Goal: Task Accomplishment & Management: Use online tool/utility

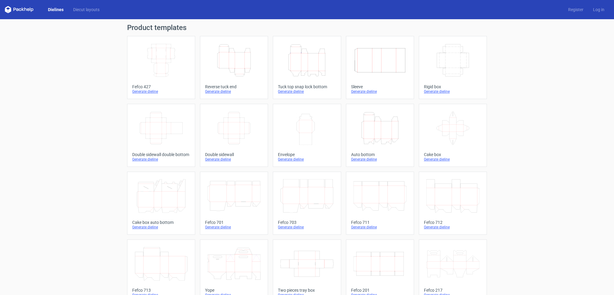
click at [230, 63] on icon "Height Depth Width" at bounding box center [233, 60] width 53 height 34
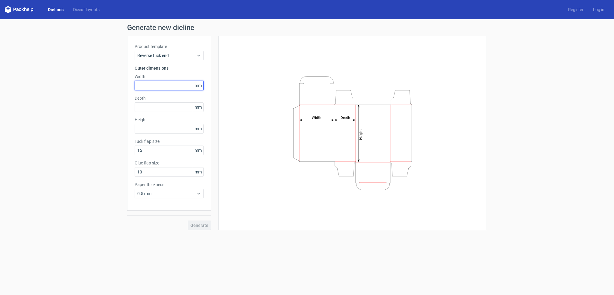
click at [142, 86] on input "text" at bounding box center [169, 86] width 69 height 10
type input "64"
type input "16"
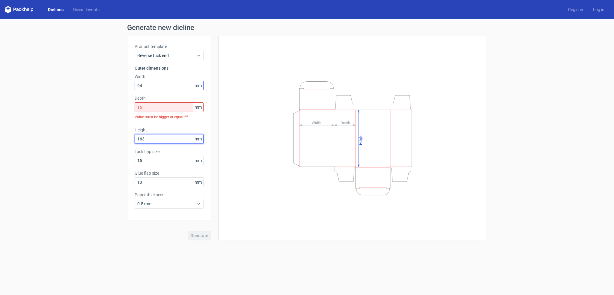
type input "163"
click at [142, 108] on input "16" at bounding box center [169, 107] width 69 height 10
drag, startPoint x: 143, startPoint y: 108, endPoint x: 132, endPoint y: 109, distance: 10.6
click at [132, 109] on div "Product template Reverse tuck end Outer dimensions Width 64 mm Depth 16 mm Valu…" at bounding box center [169, 128] width 84 height 185
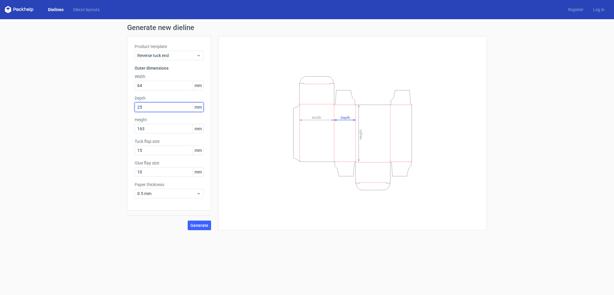
type input "25"
